Goal: Transaction & Acquisition: Purchase product/service

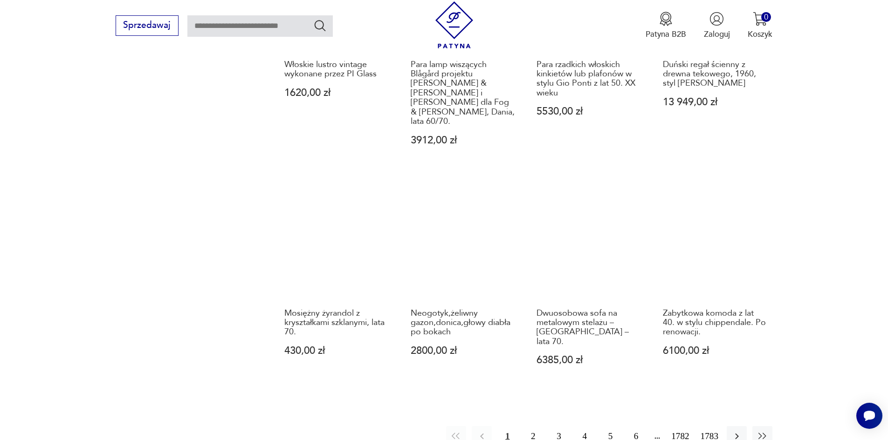
scroll to position [862, 0]
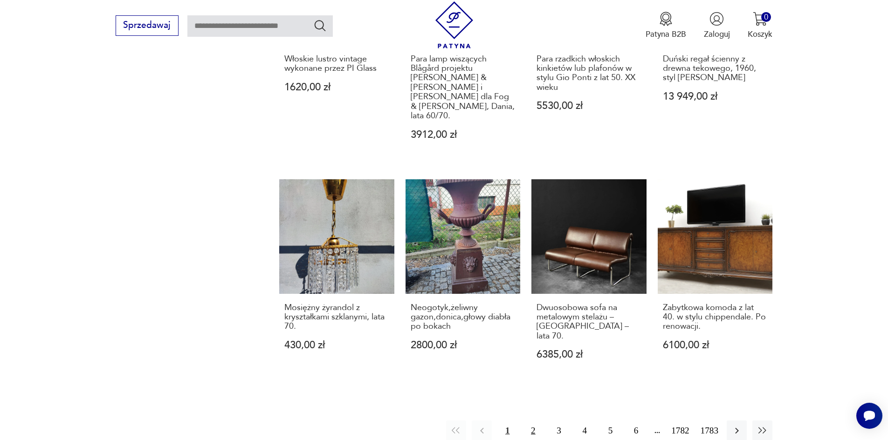
click at [541, 421] on button "2" at bounding box center [533, 431] width 20 height 20
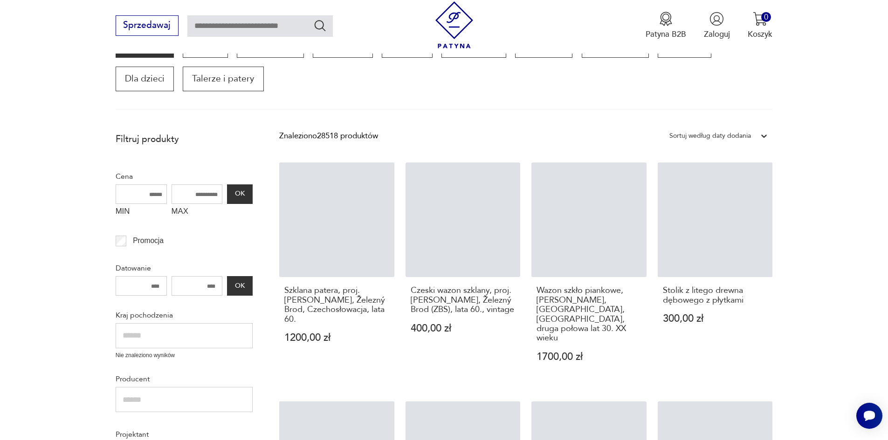
scroll to position [168, 0]
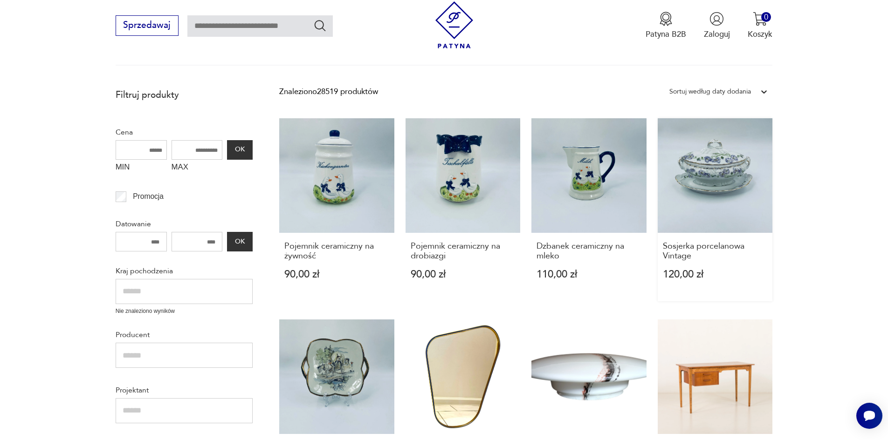
scroll to position [261, 0]
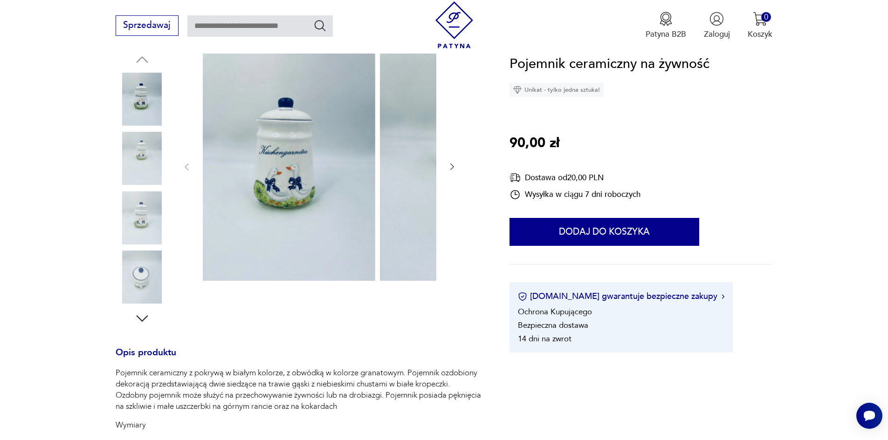
scroll to position [93, 0]
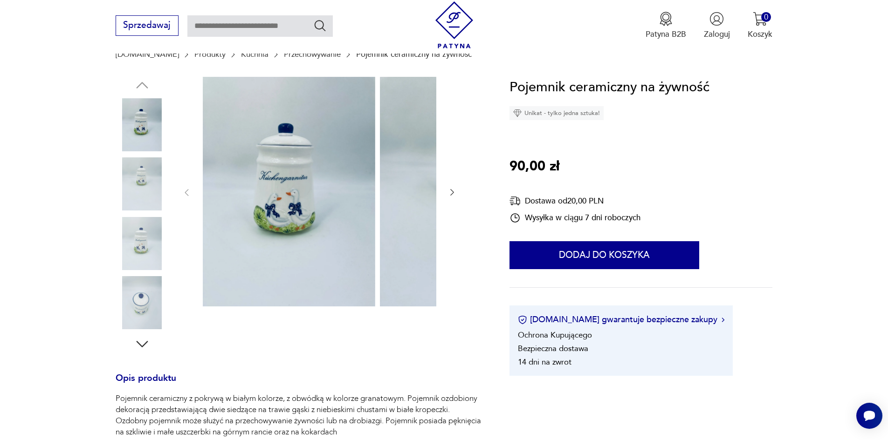
click at [124, 240] on img at bounding box center [142, 243] width 53 height 53
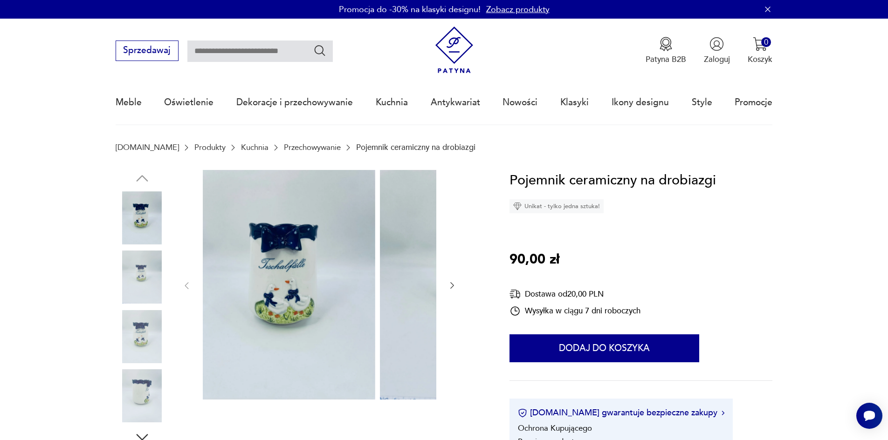
click at [122, 341] on img at bounding box center [142, 336] width 53 height 53
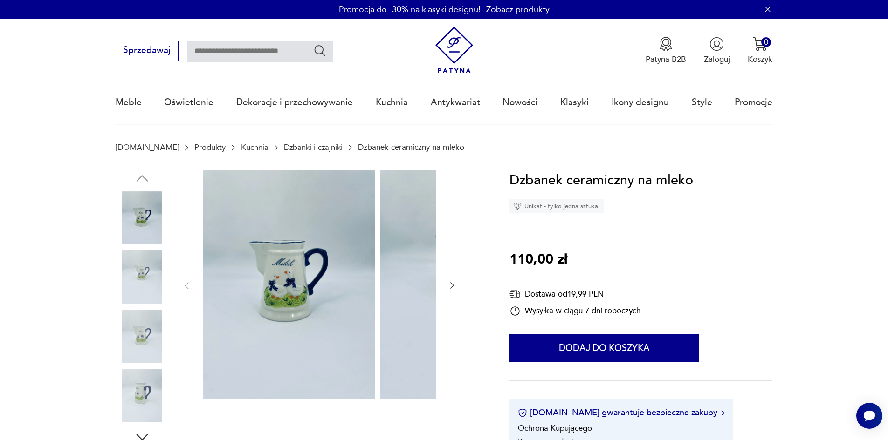
click at [126, 339] on img at bounding box center [142, 336] width 53 height 53
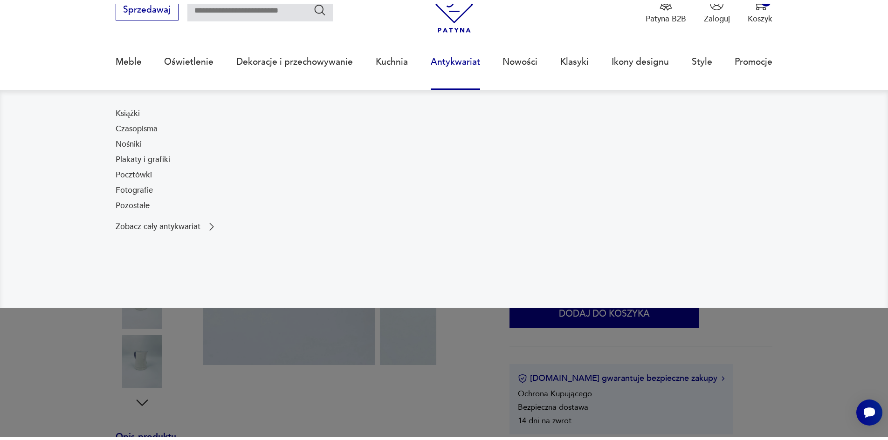
scroll to position [140, 0]
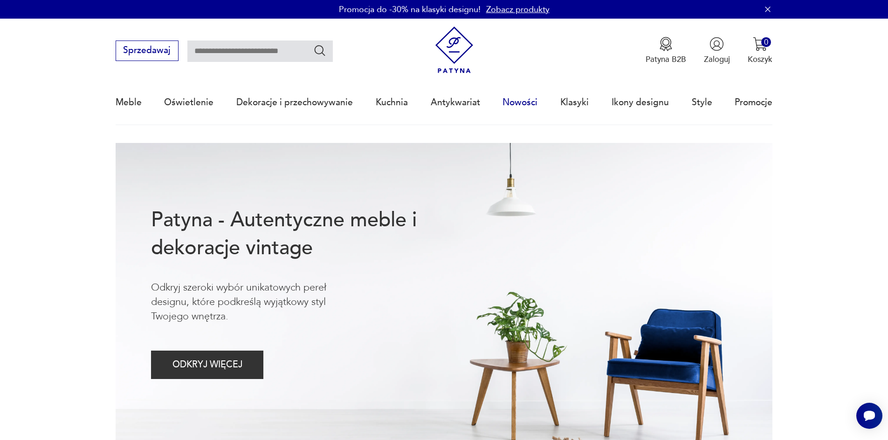
click at [537, 103] on link "Nowości" at bounding box center [519, 102] width 35 height 43
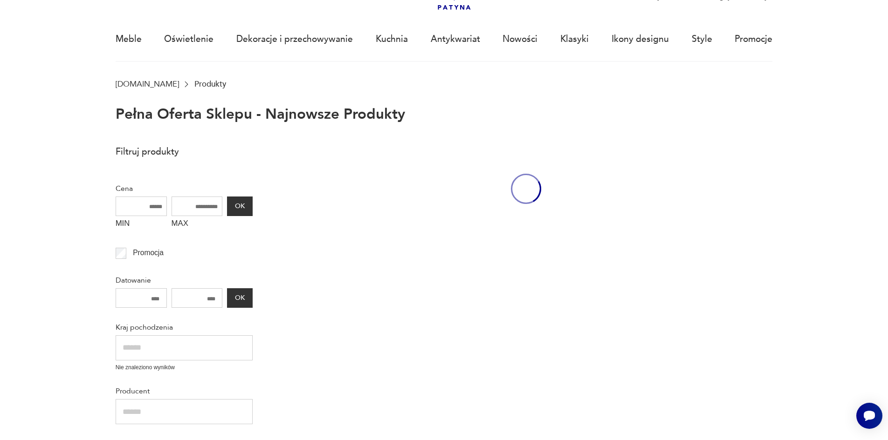
scroll to position [69, 0]
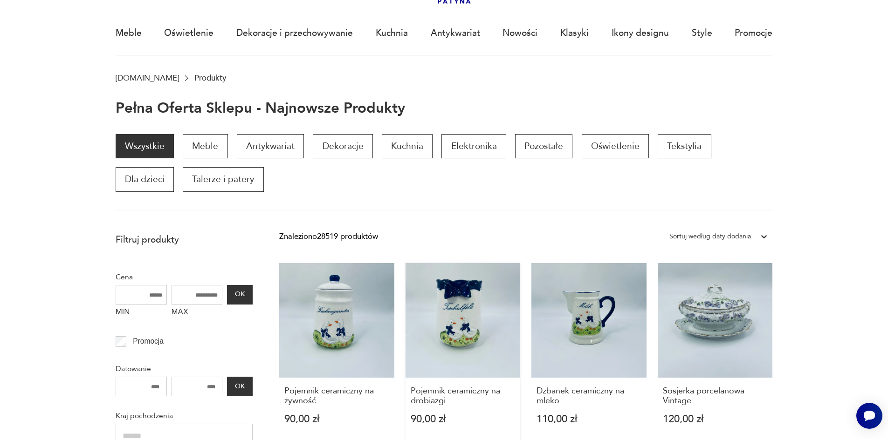
click at [446, 314] on link "Pojemnik ceramiczny na drobiazgi 90,00 zł" at bounding box center [462, 355] width 115 height 184
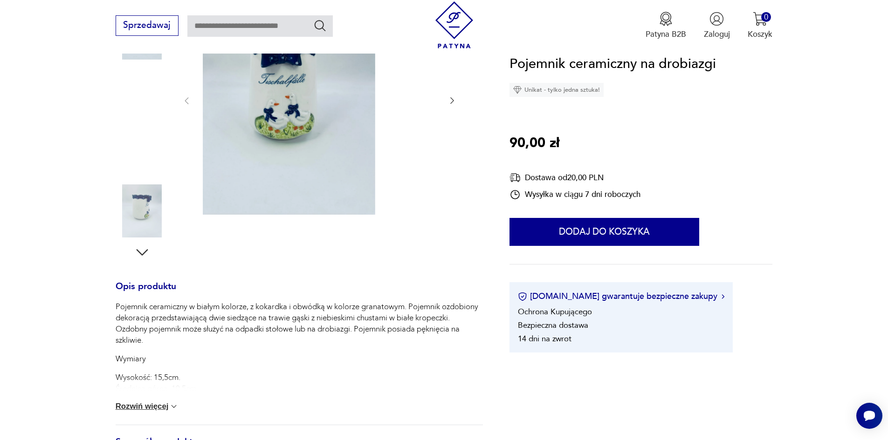
scroll to position [186, 0]
